Goal: Task Accomplishment & Management: Complete application form

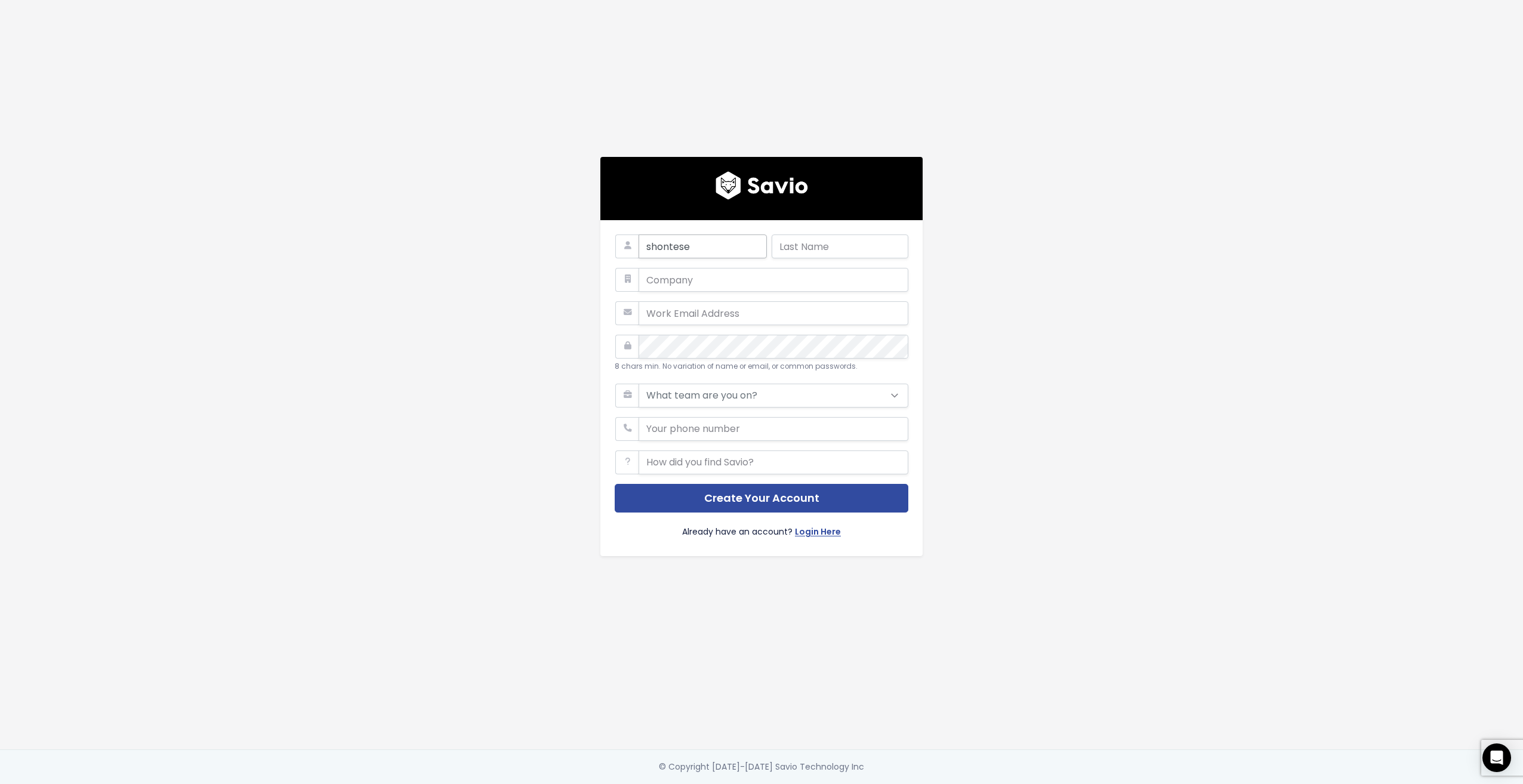
type input "shontese"
type input "mcbride"
type input "codehunter"
type input "shontese.mcbride@codehunter.co,"
click at [1020, 291] on div "shontese mcbride codehunter shontese.mcbride@codehunter.co, 8 chars min. No var…" at bounding box center [761, 375] width 681 height 749
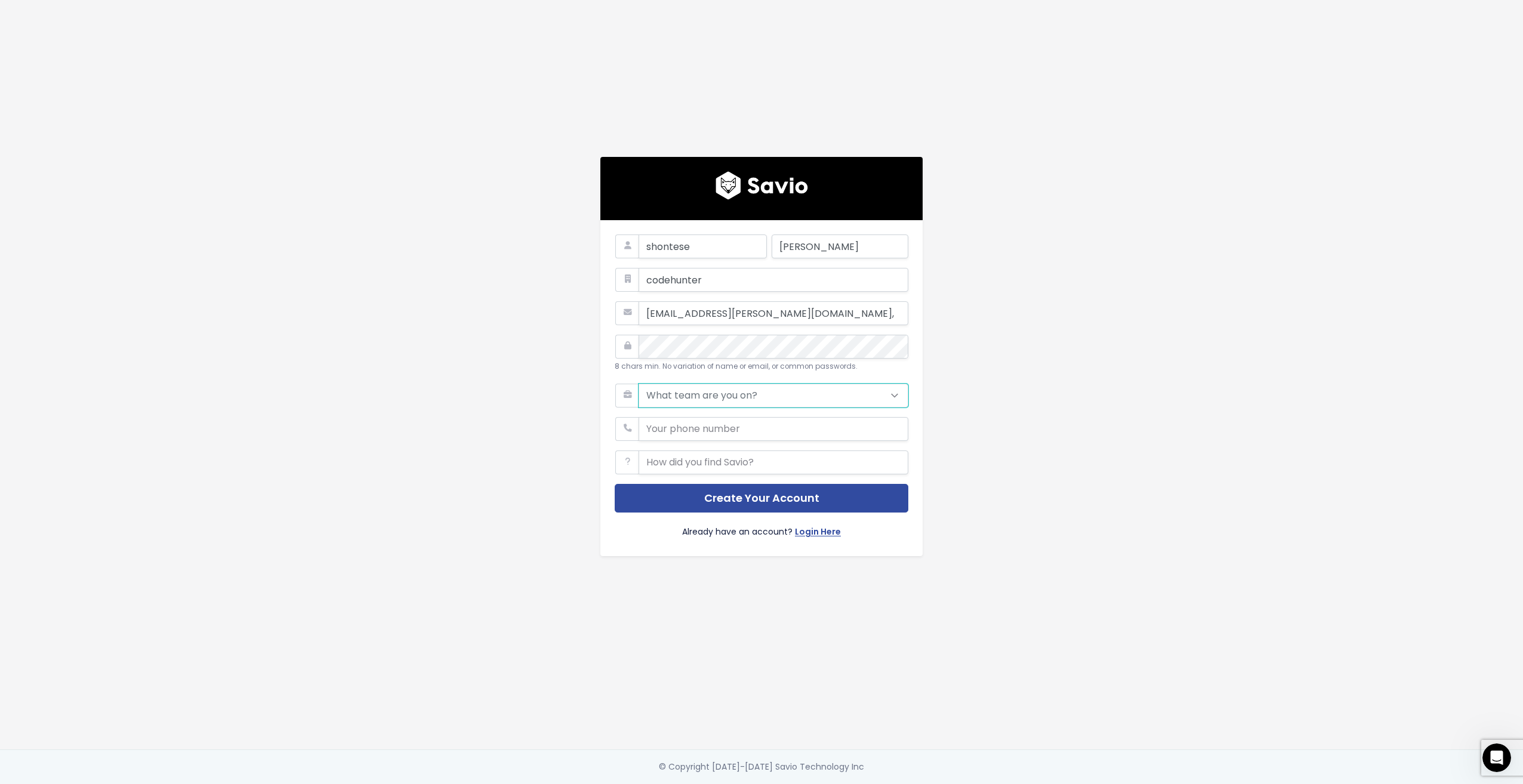
click at [685, 385] on select "What team are you on? Support Product Sales Customer Success Marketing Other" at bounding box center [774, 395] width 270 height 24
select select "OTHER"
click at [639, 383] on select "What team are you on? Support Product Sales Customer Success Marketing Other" at bounding box center [774, 395] width 270 height 24
click at [694, 429] on input "phone" at bounding box center [774, 429] width 270 height 24
click at [687, 498] on button "Create Your Account" at bounding box center [761, 498] width 293 height 29
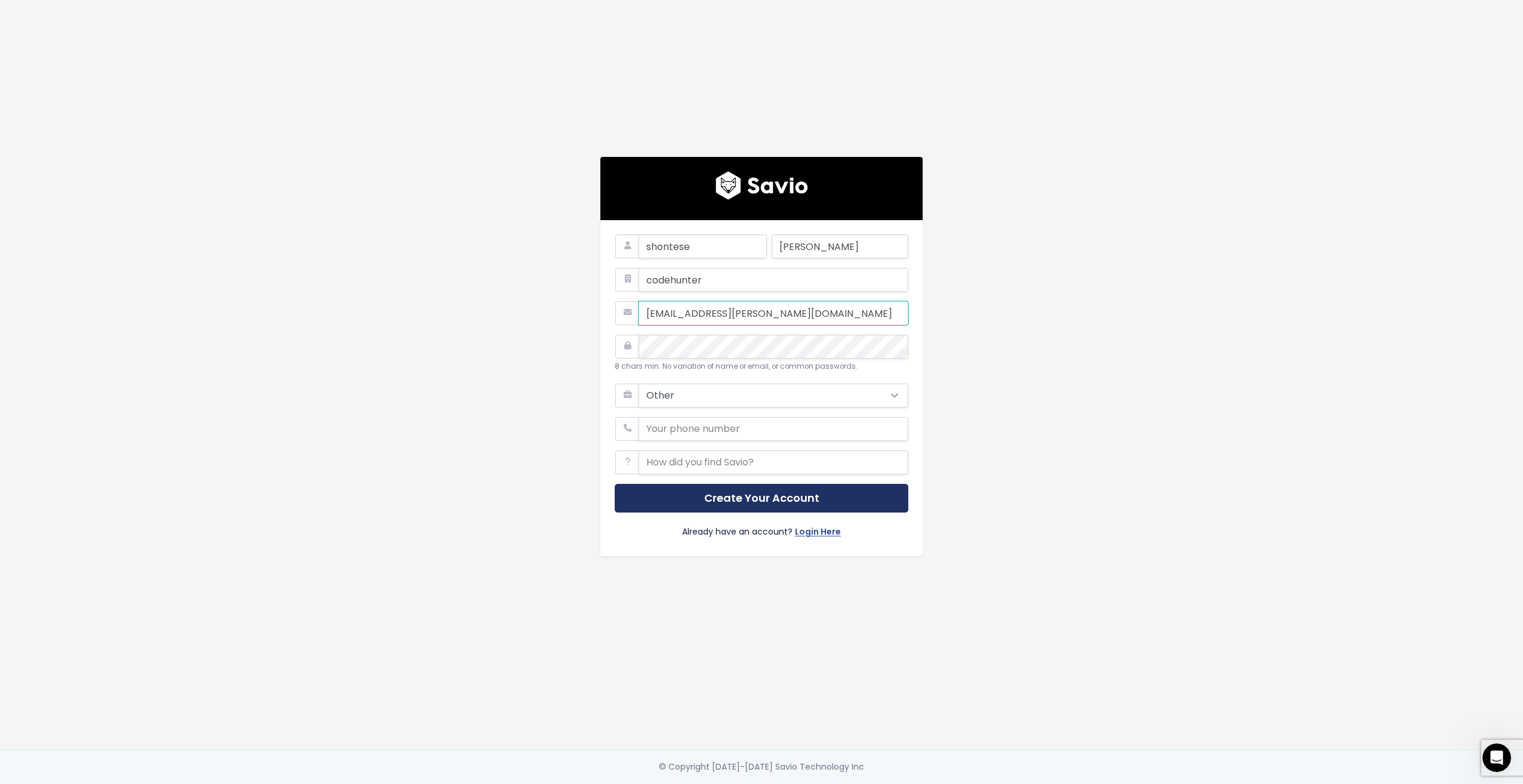
type input "shontese.mcbride@codehunter.com"
click at [722, 494] on button "Create Your Account" at bounding box center [761, 498] width 293 height 29
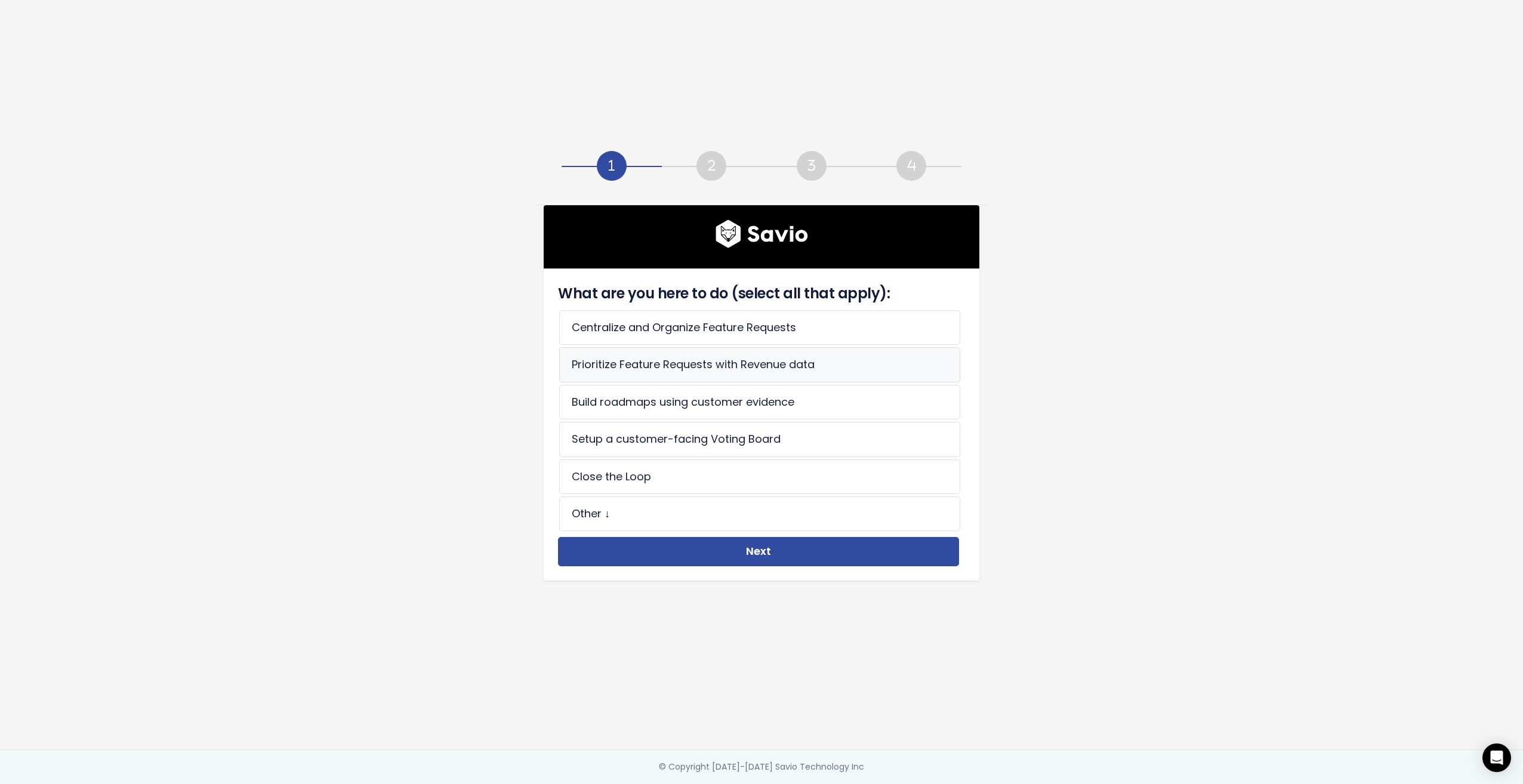
click at [742, 361] on li "Prioritize Feature Requests with Revenue data" at bounding box center [760, 365] width 401 height 35
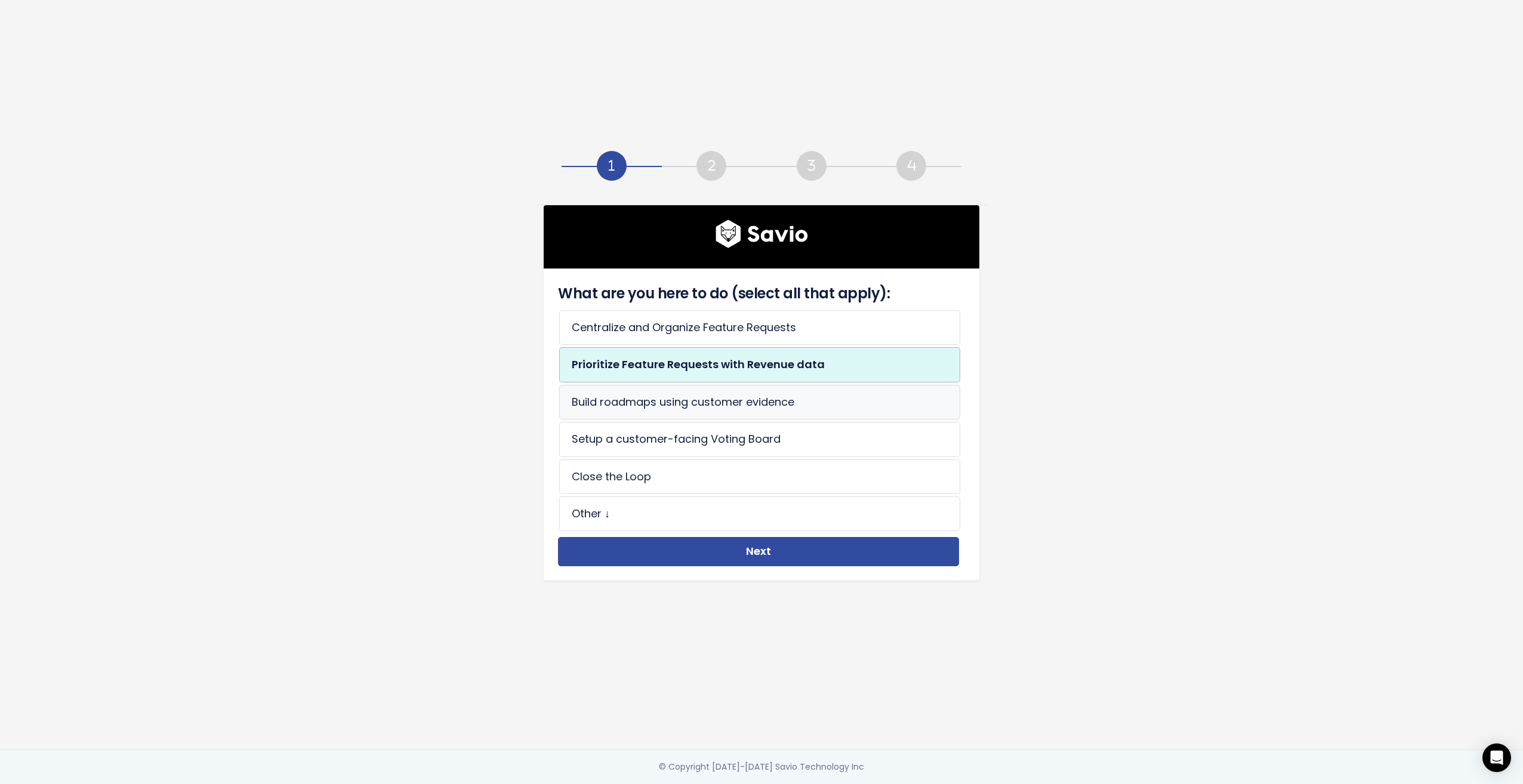
click at [746, 401] on li "Build roadmaps using customer evidence" at bounding box center [760, 403] width 401 height 35
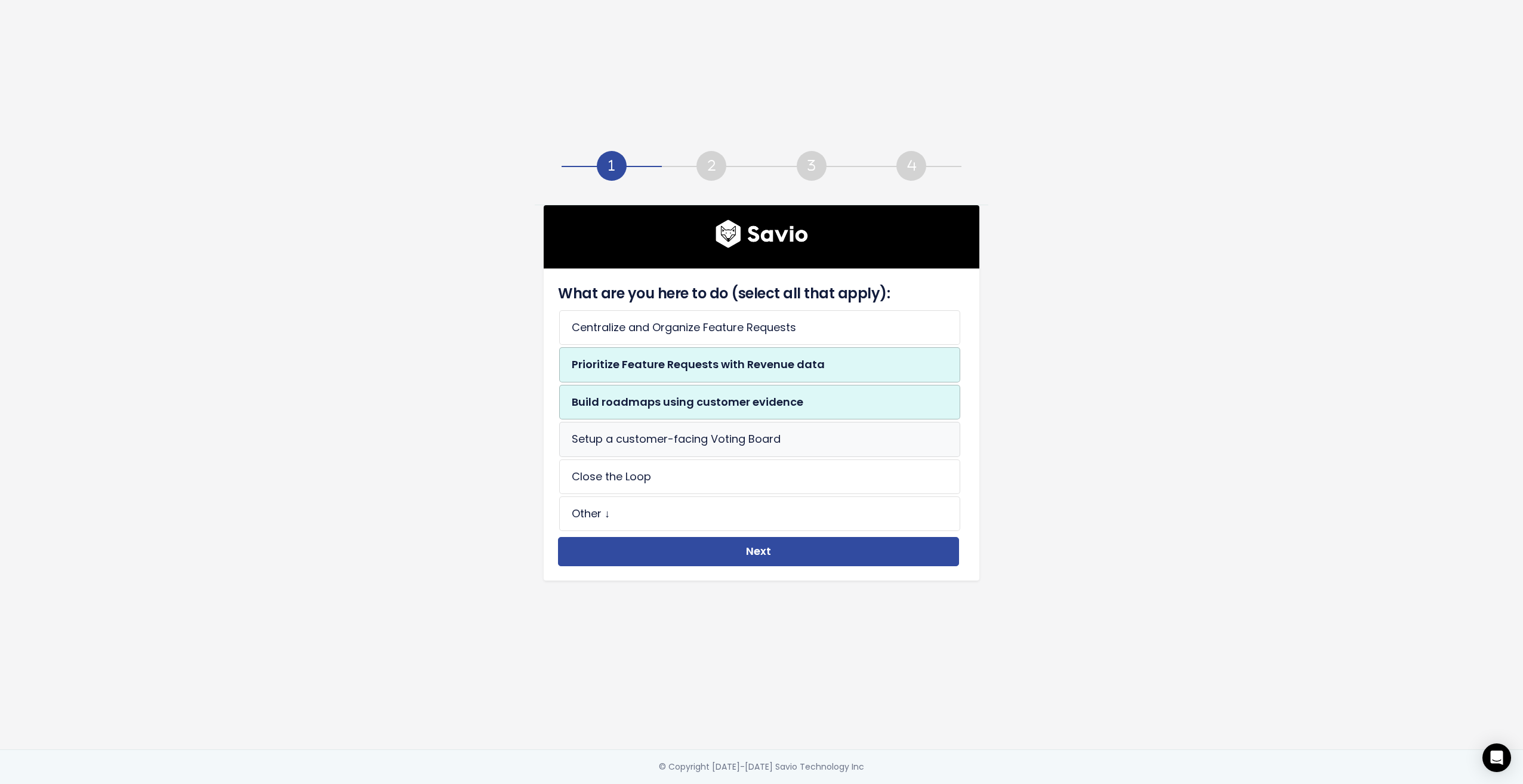
click at [727, 438] on li "Setup a customer-facing Voting Board" at bounding box center [760, 439] width 401 height 35
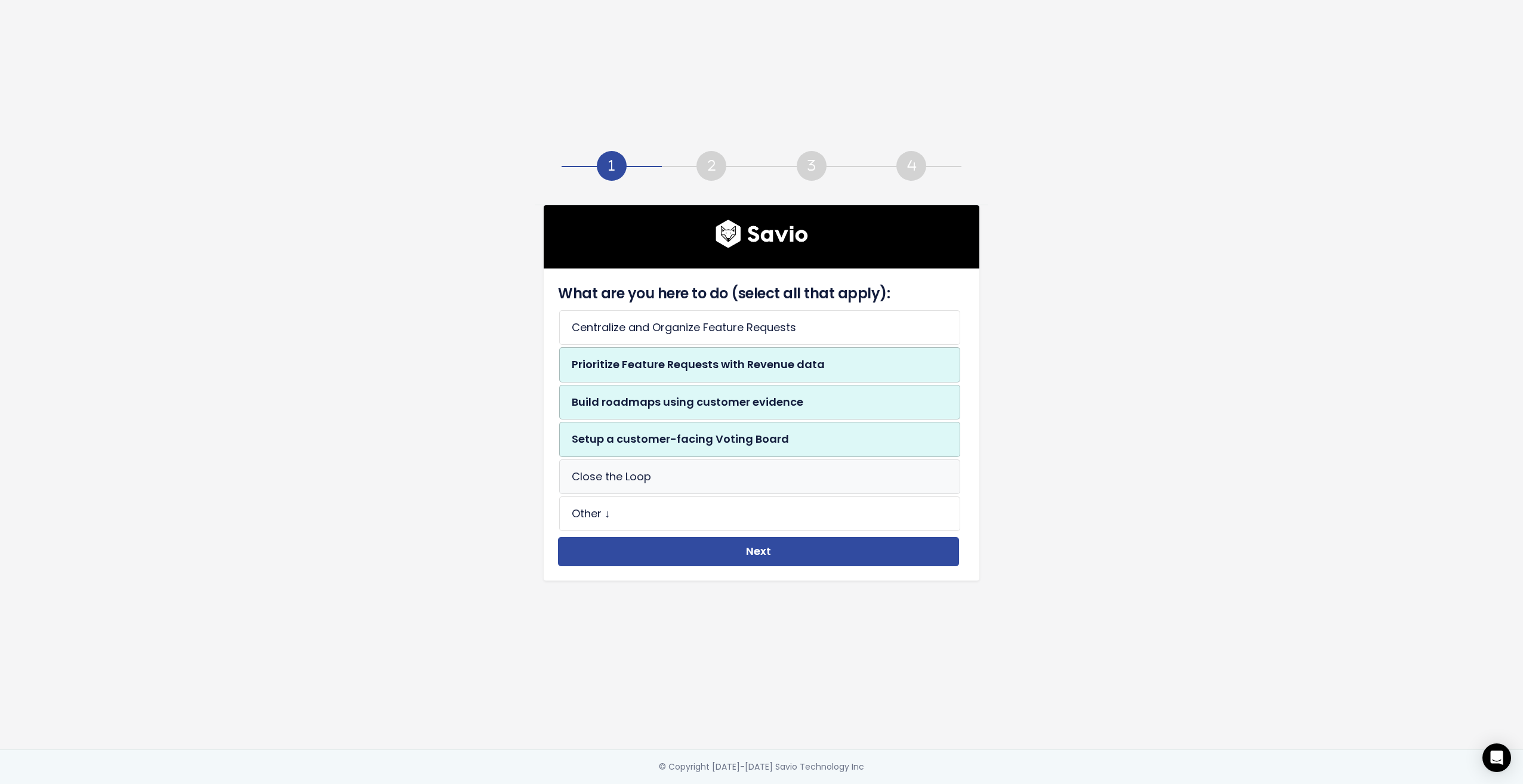
click at [681, 473] on li "Close the Loop" at bounding box center [760, 477] width 401 height 35
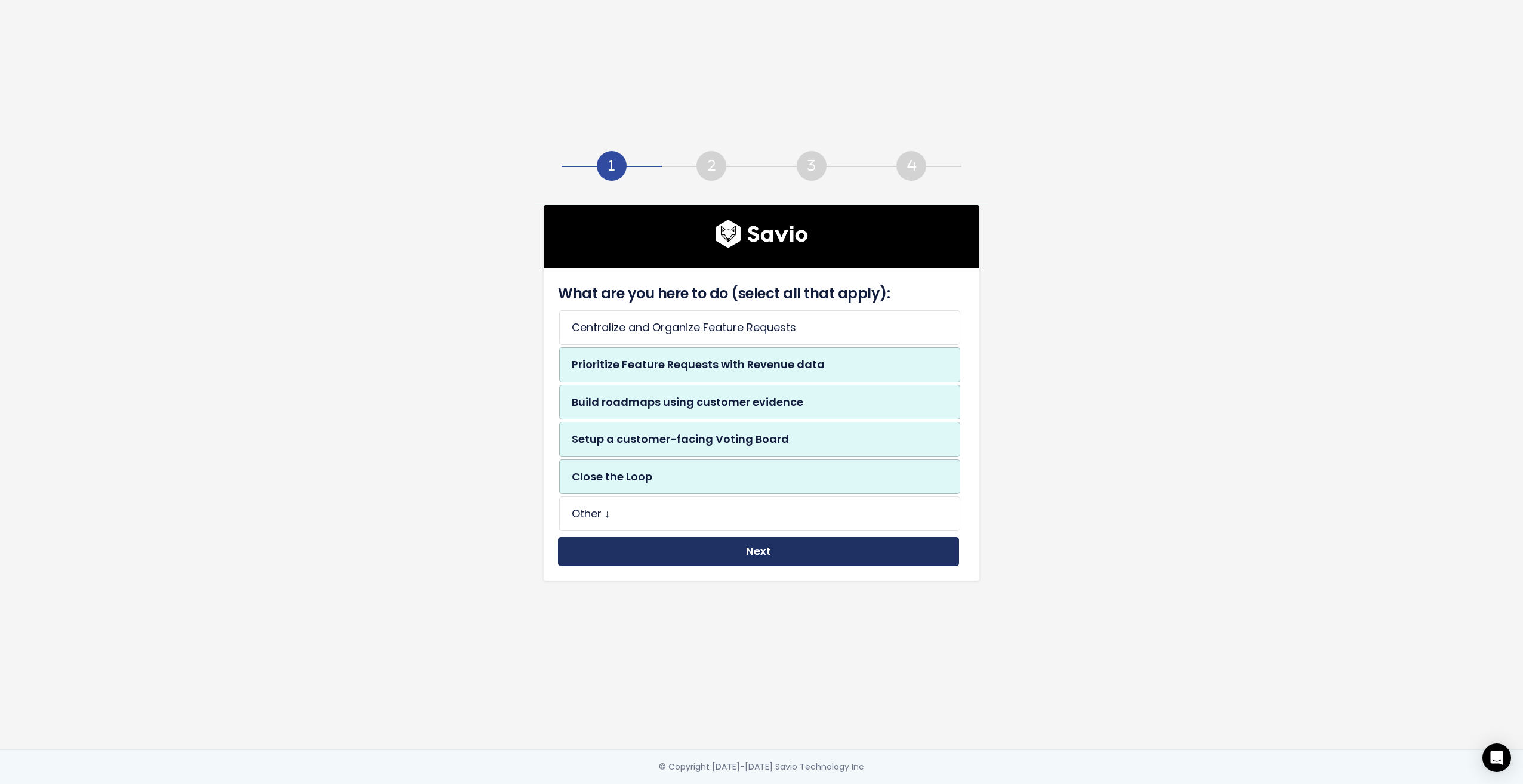
click at [692, 547] on button "Next" at bounding box center [758, 552] width 401 height 29
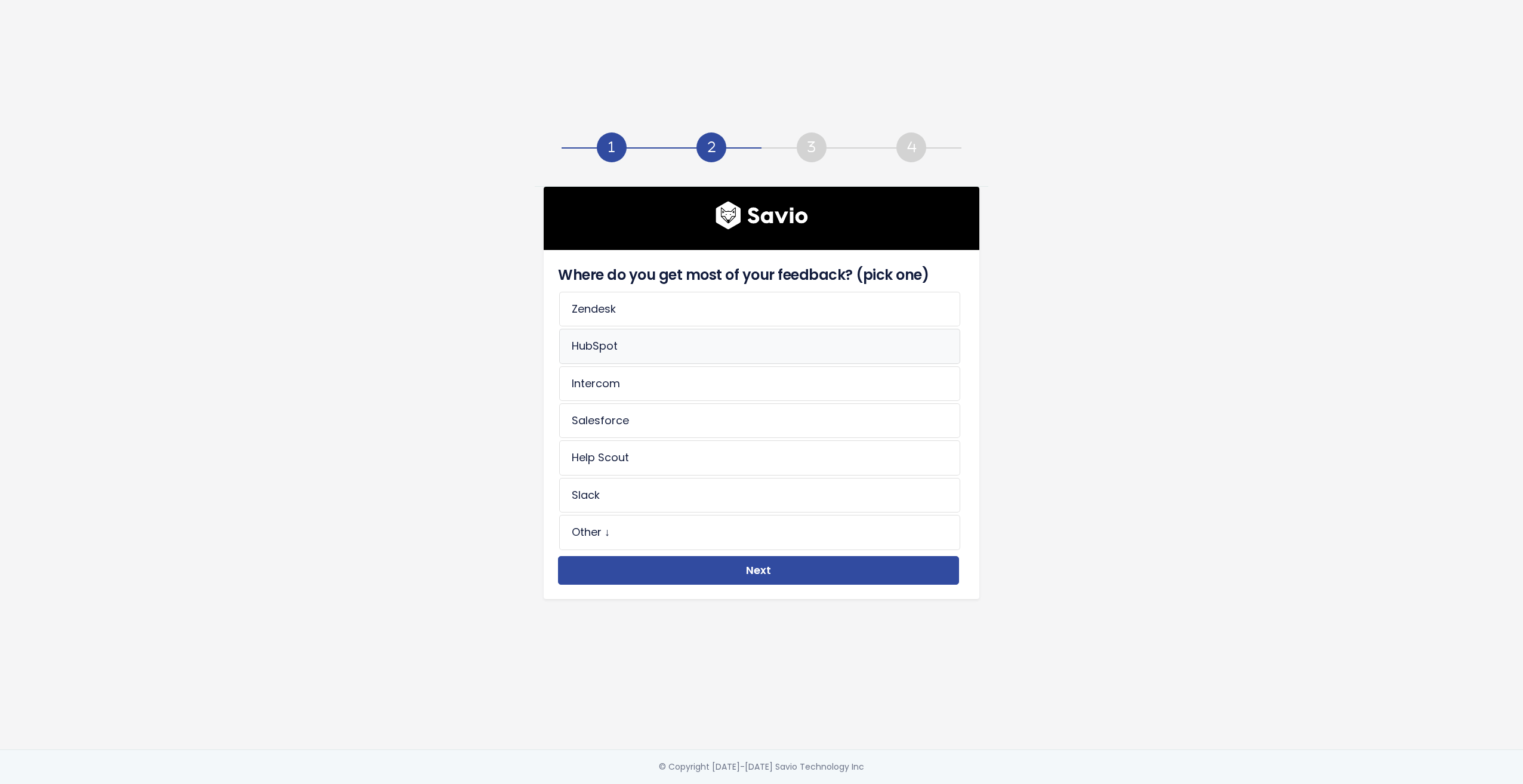
click at [703, 340] on li "HubSpot" at bounding box center [760, 347] width 401 height 35
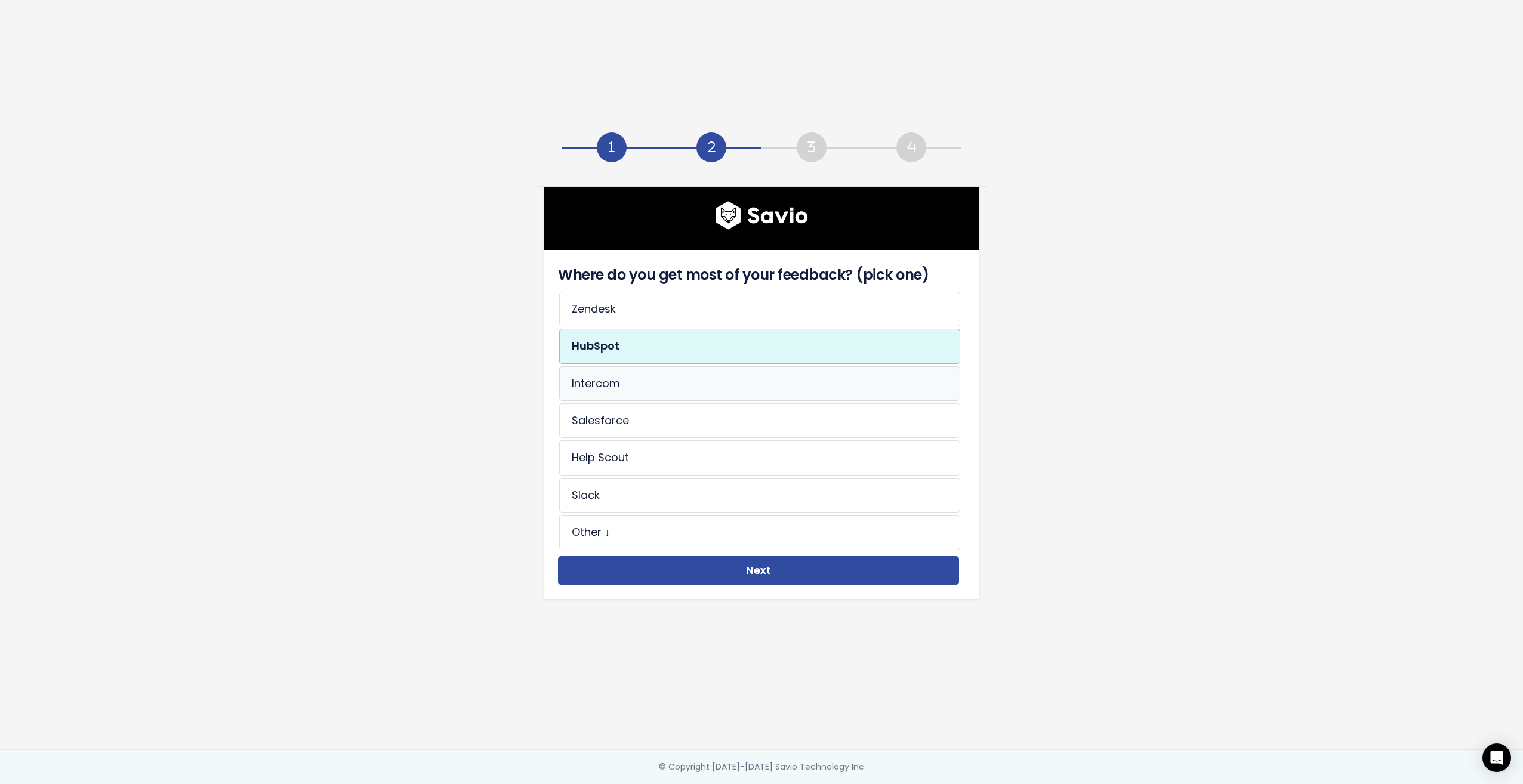
click at [681, 388] on li "Intercom" at bounding box center [760, 383] width 401 height 35
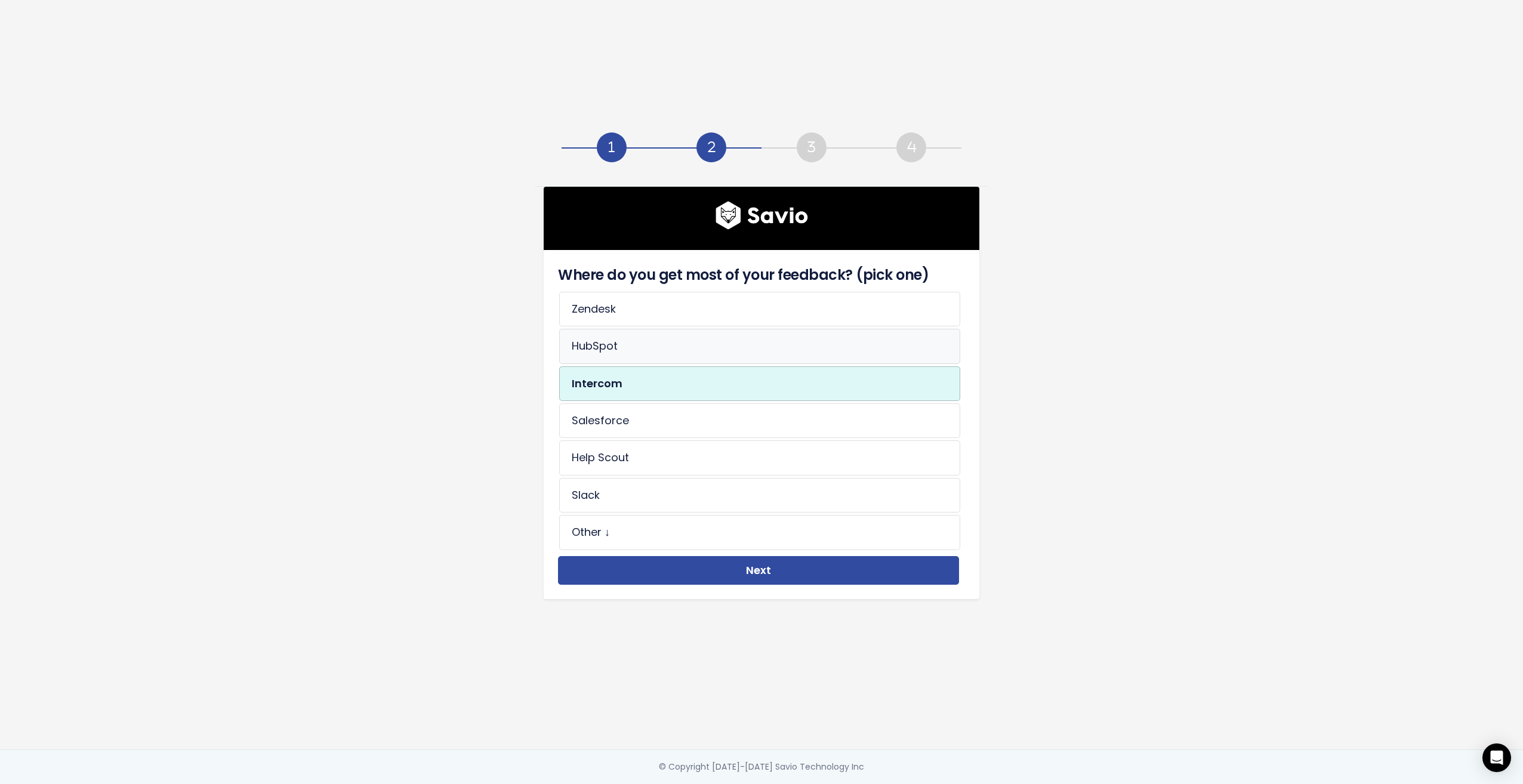
click at [655, 346] on li "HubSpot" at bounding box center [760, 347] width 401 height 35
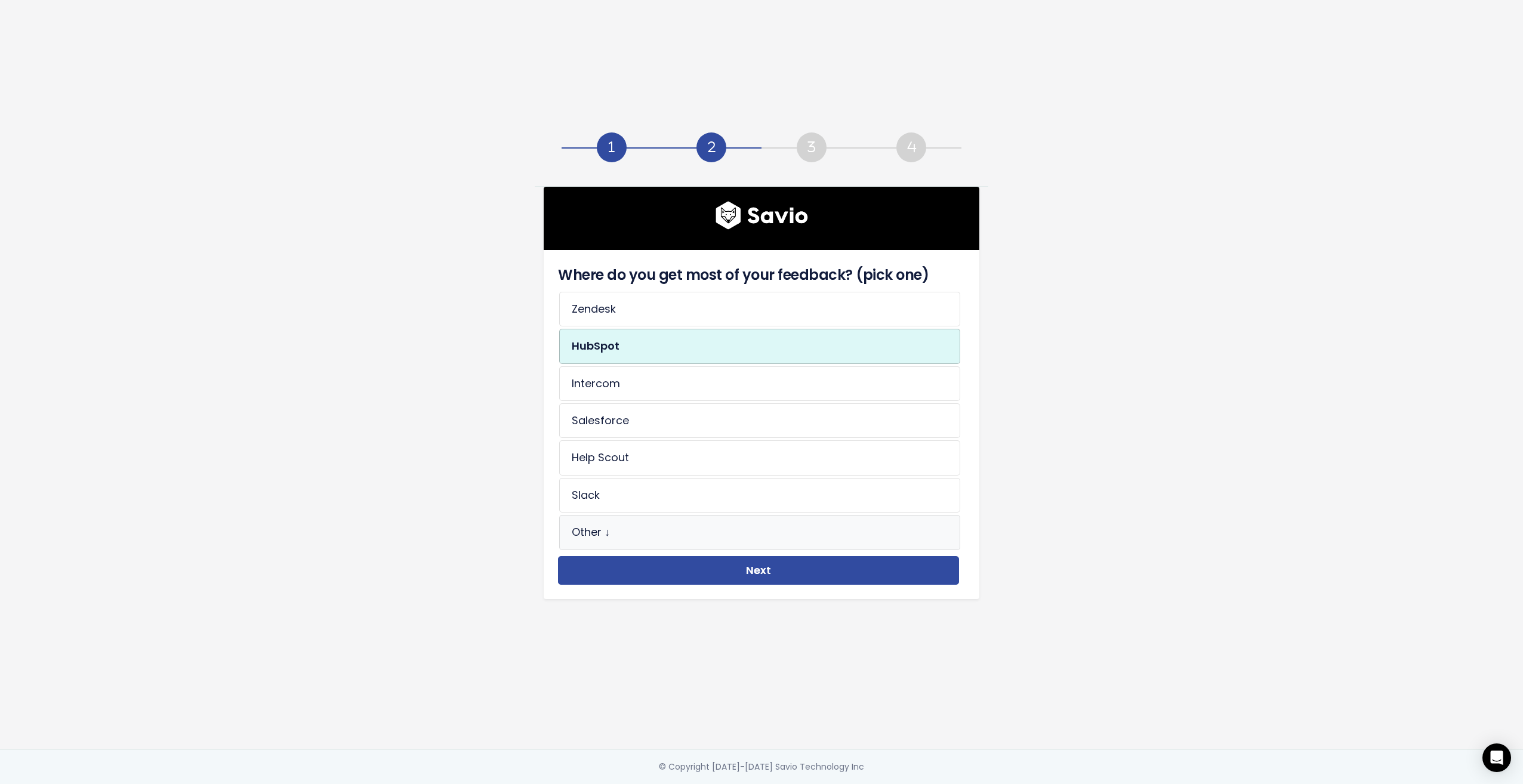
click at [655, 532] on li "Other ↓" at bounding box center [760, 532] width 401 height 35
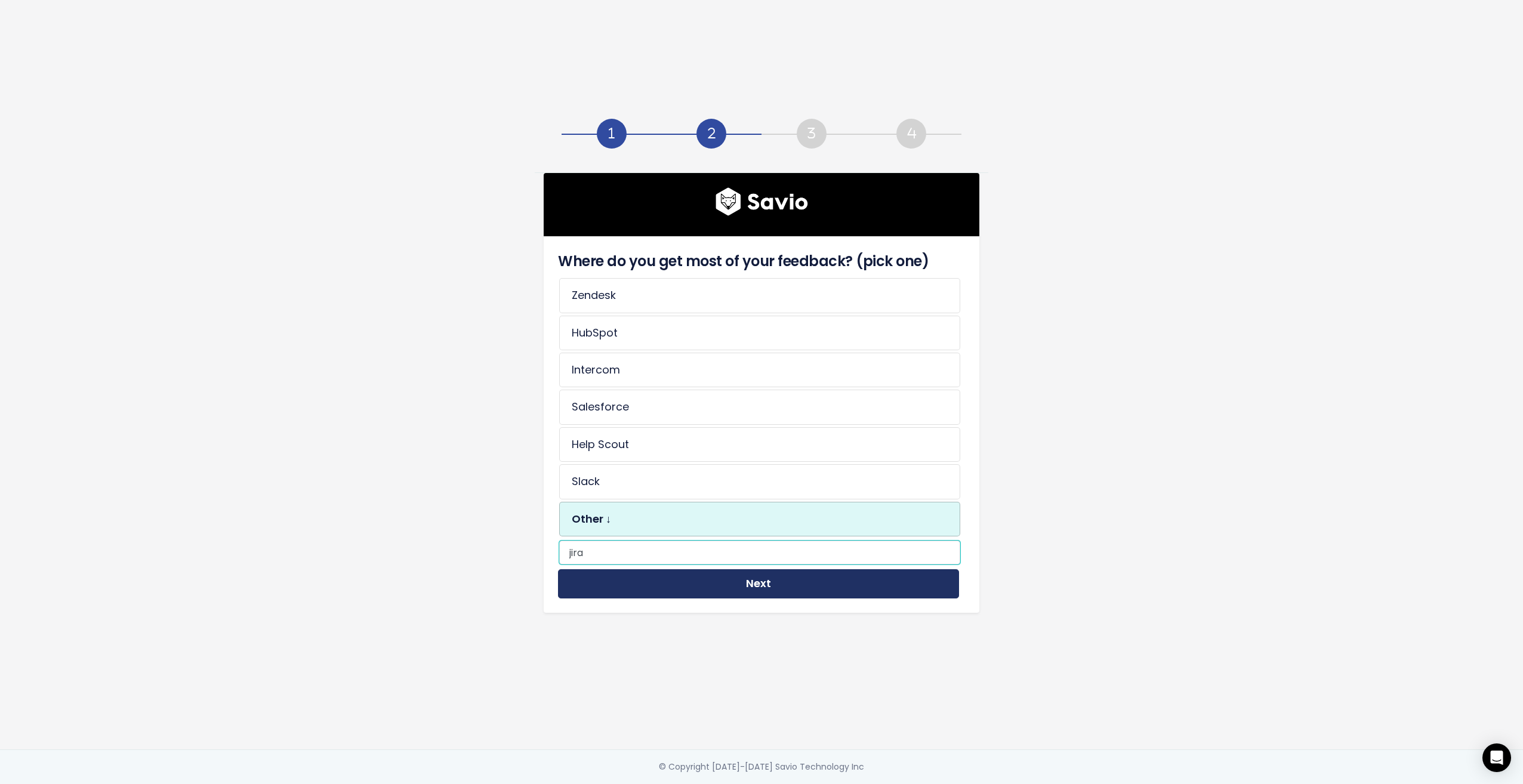
type input "jira"
click at [756, 578] on button "Next" at bounding box center [758, 584] width 401 height 29
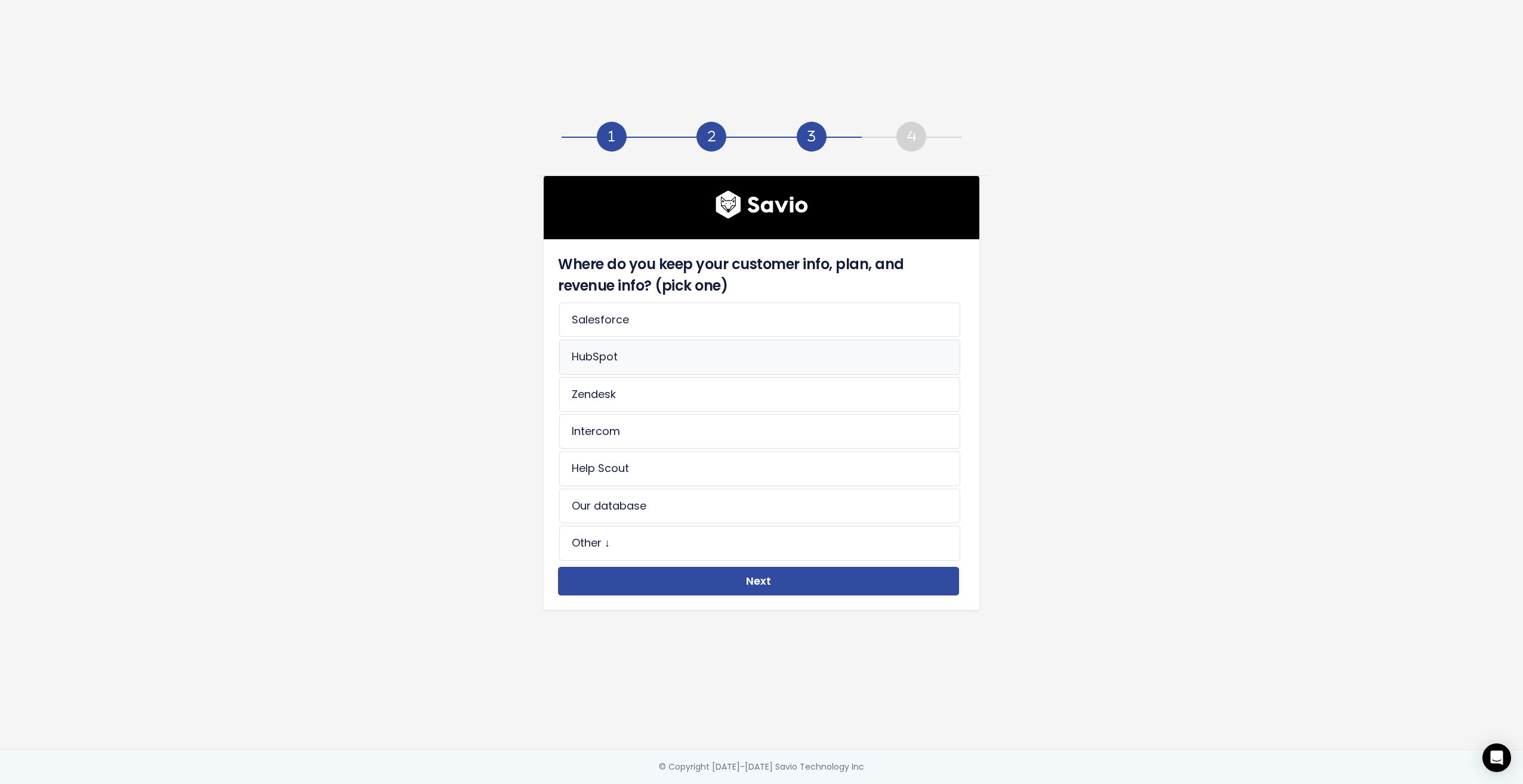
click at [658, 355] on li "HubSpot" at bounding box center [760, 357] width 401 height 35
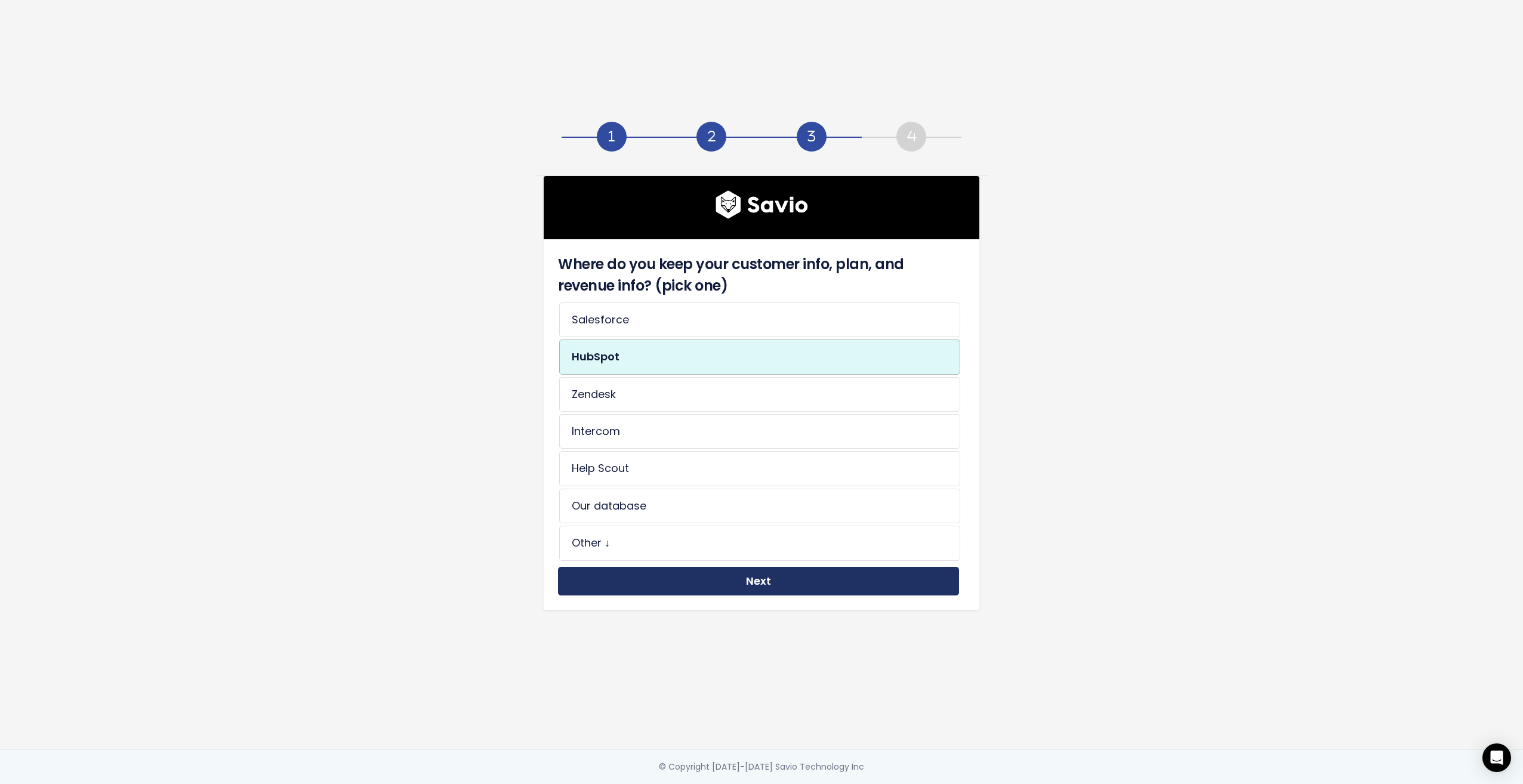
click at [700, 580] on button "Next" at bounding box center [758, 582] width 401 height 29
